Goal: Task Accomplishment & Management: Use online tool/utility

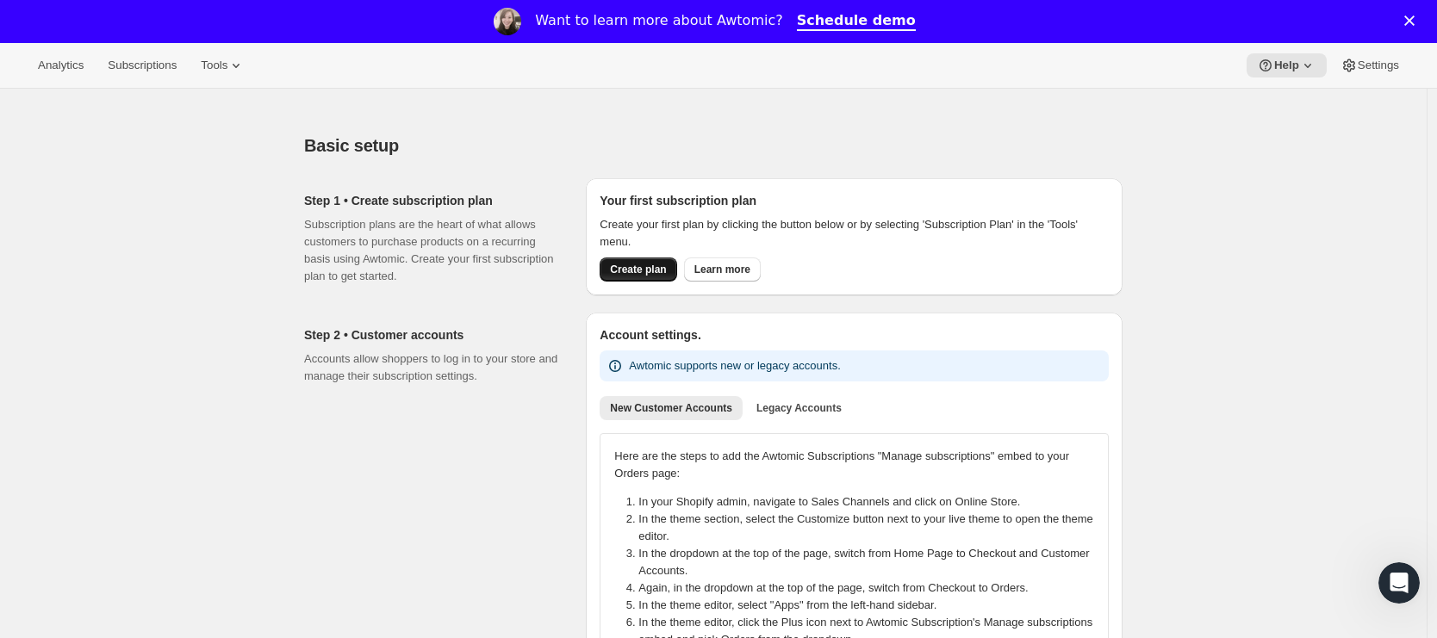
click at [625, 276] on span "Create plan" at bounding box center [638, 270] width 56 height 14
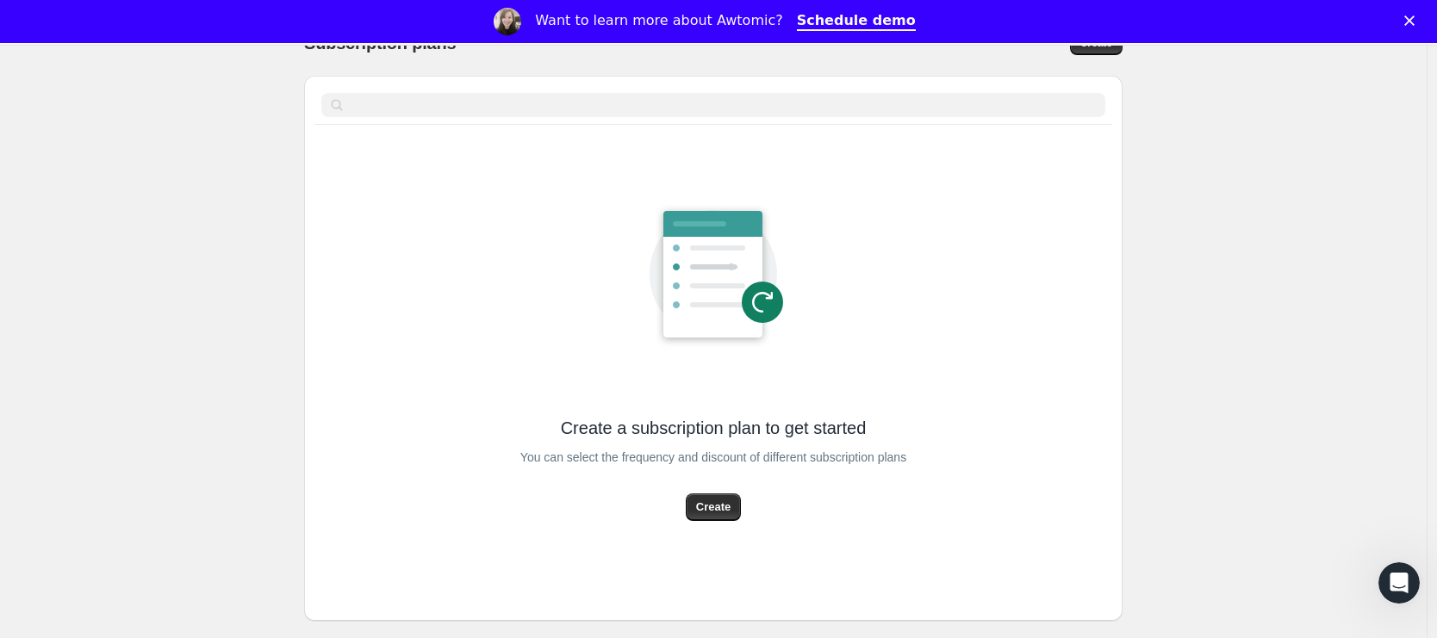
scroll to position [113, 0]
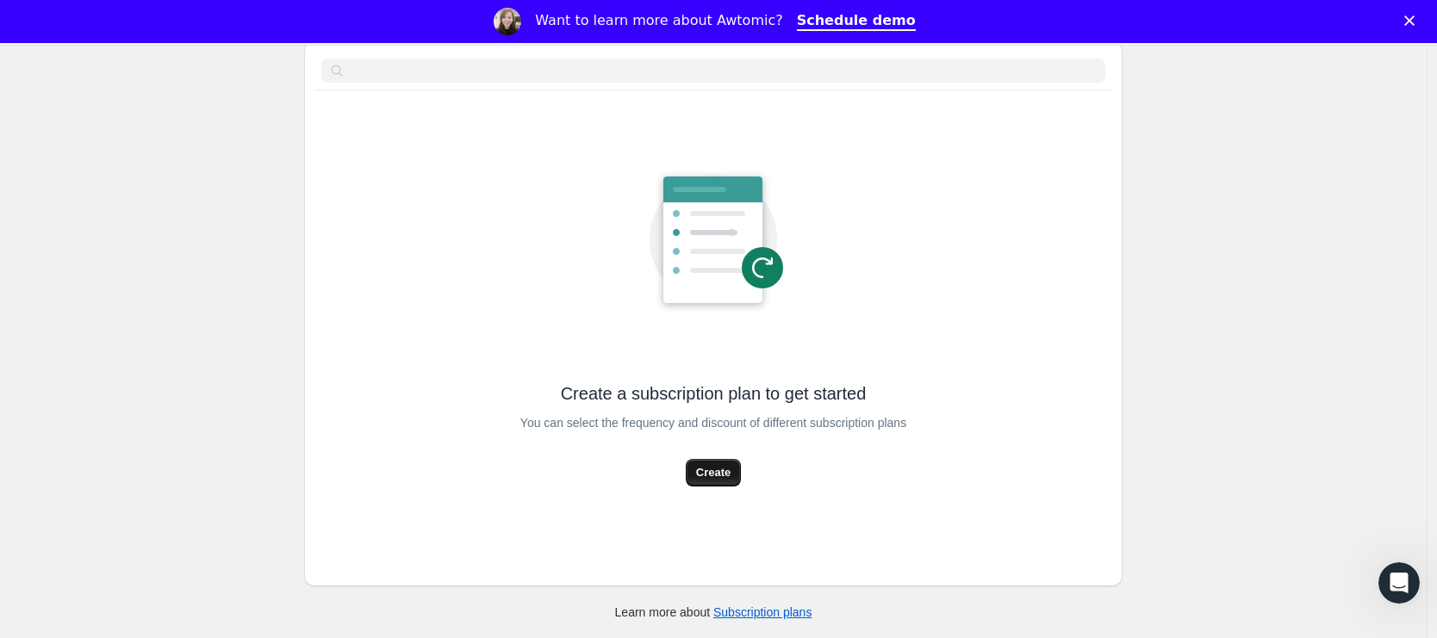
click at [730, 469] on span "Create" at bounding box center [713, 472] width 34 height 17
select select "WEEK"
select select "MONTH"
